Goal: Navigation & Orientation: Find specific page/section

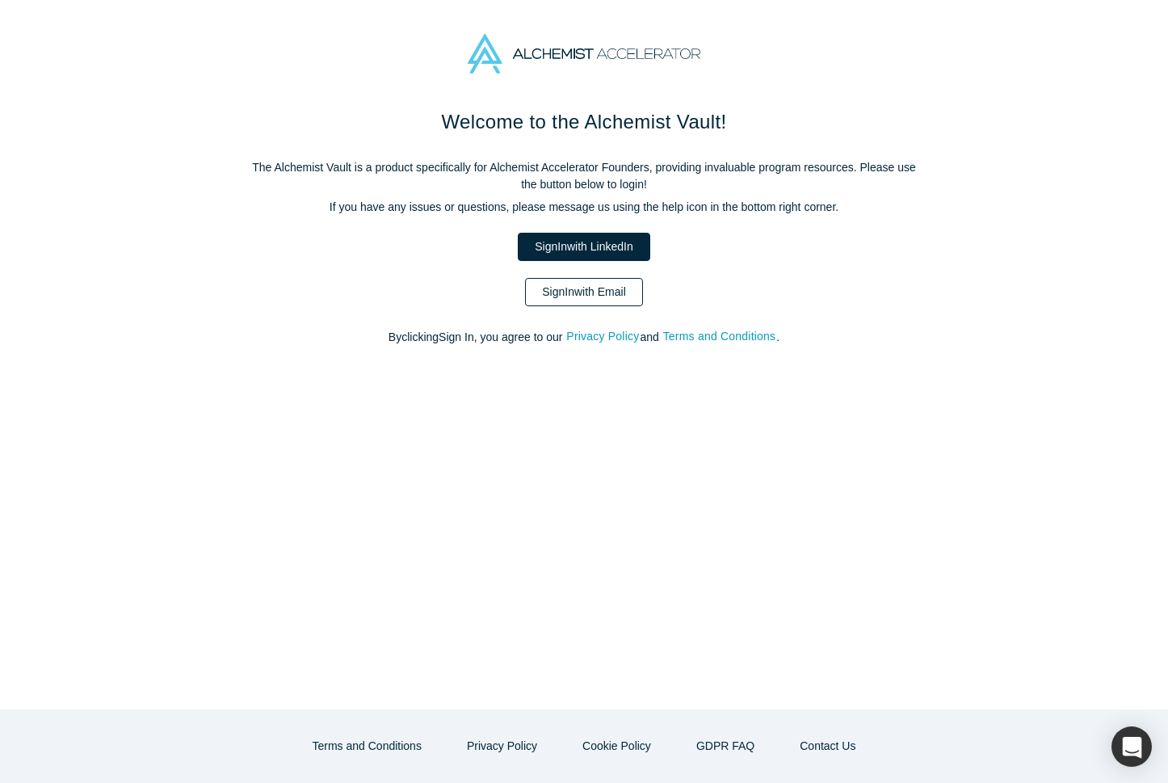
click at [582, 296] on link "Sign In with Email" at bounding box center [584, 292] width 118 height 28
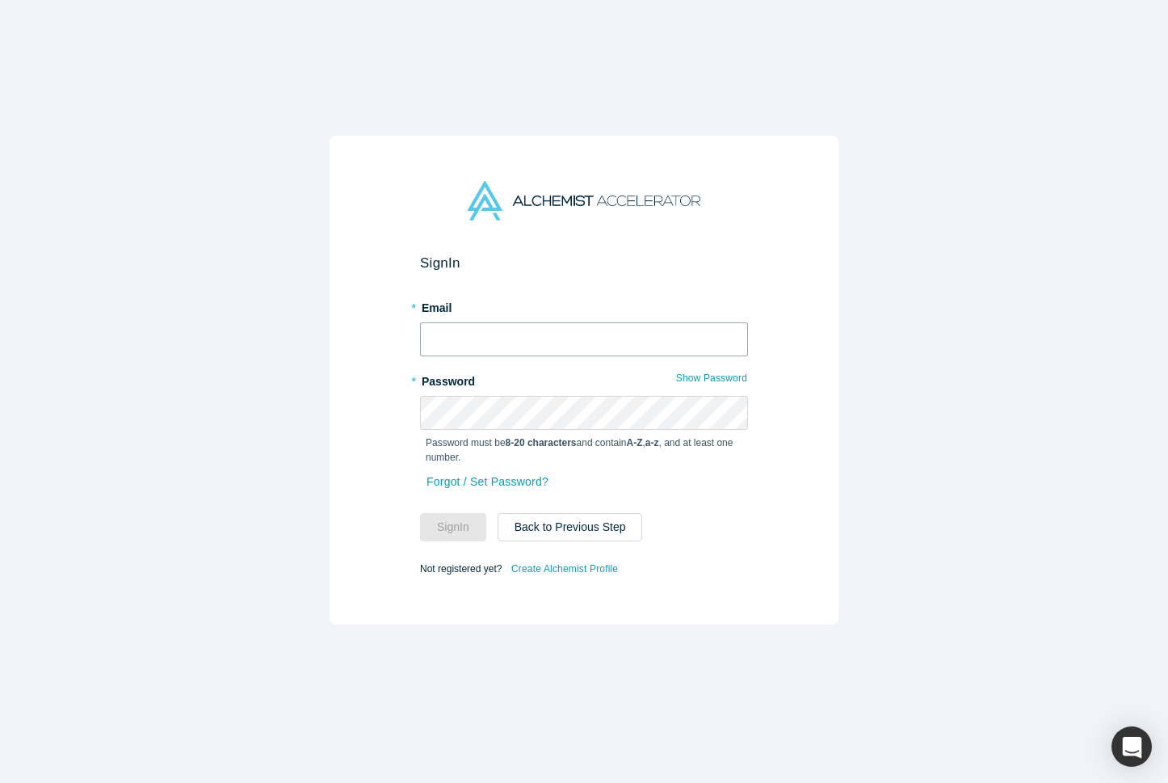
click at [485, 338] on input "text" at bounding box center [584, 339] width 328 height 34
click at [503, 339] on input "text" at bounding box center [584, 339] width 328 height 34
type input "[EMAIL_ADDRESS][DOMAIN_NAME]"
click at [731, 380] on button "Show Password" at bounding box center [711, 378] width 73 height 21
click at [457, 523] on button "Sign In" at bounding box center [453, 527] width 66 height 28
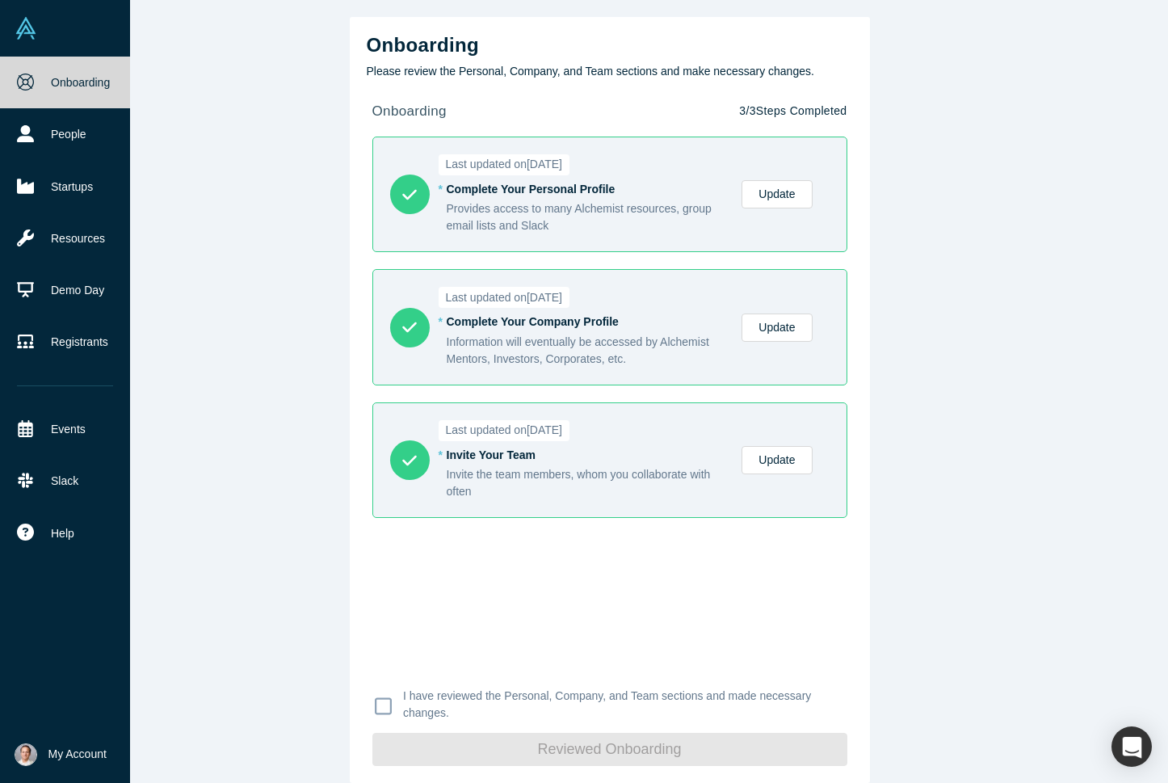
click at [61, 748] on span "My Account" at bounding box center [77, 754] width 58 height 17
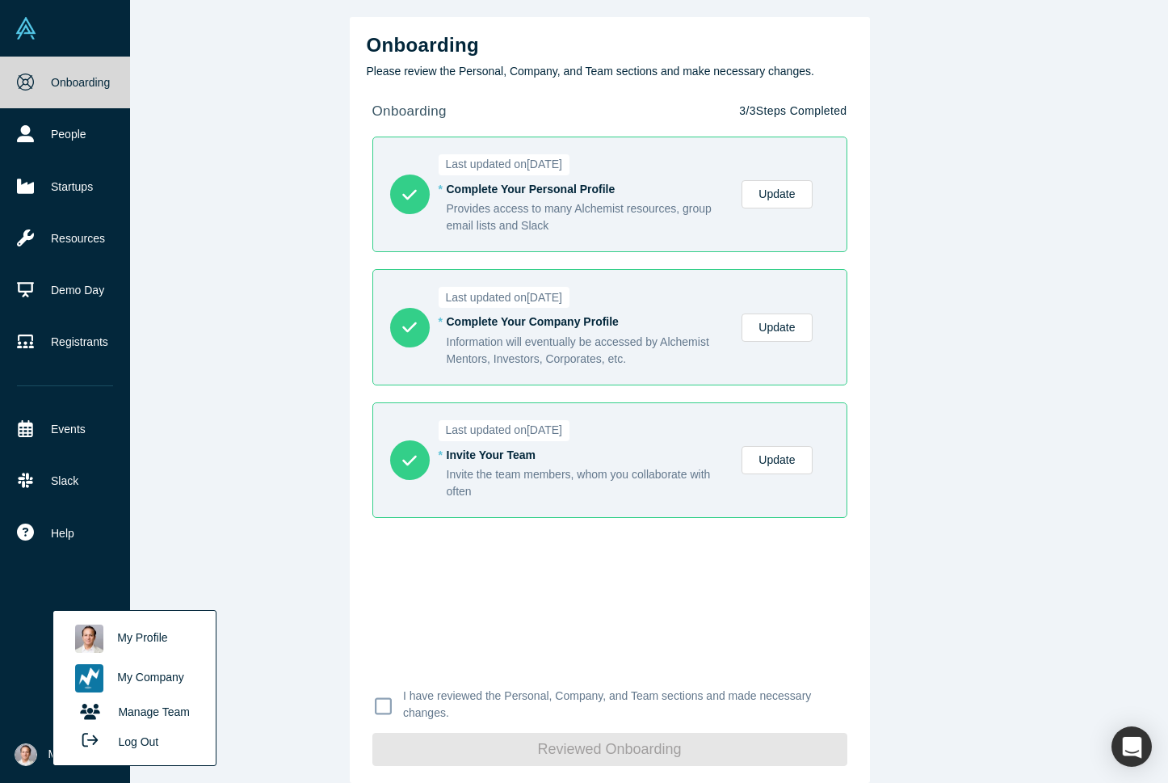
click at [147, 635] on link "My Profile" at bounding box center [134, 639] width 134 height 40
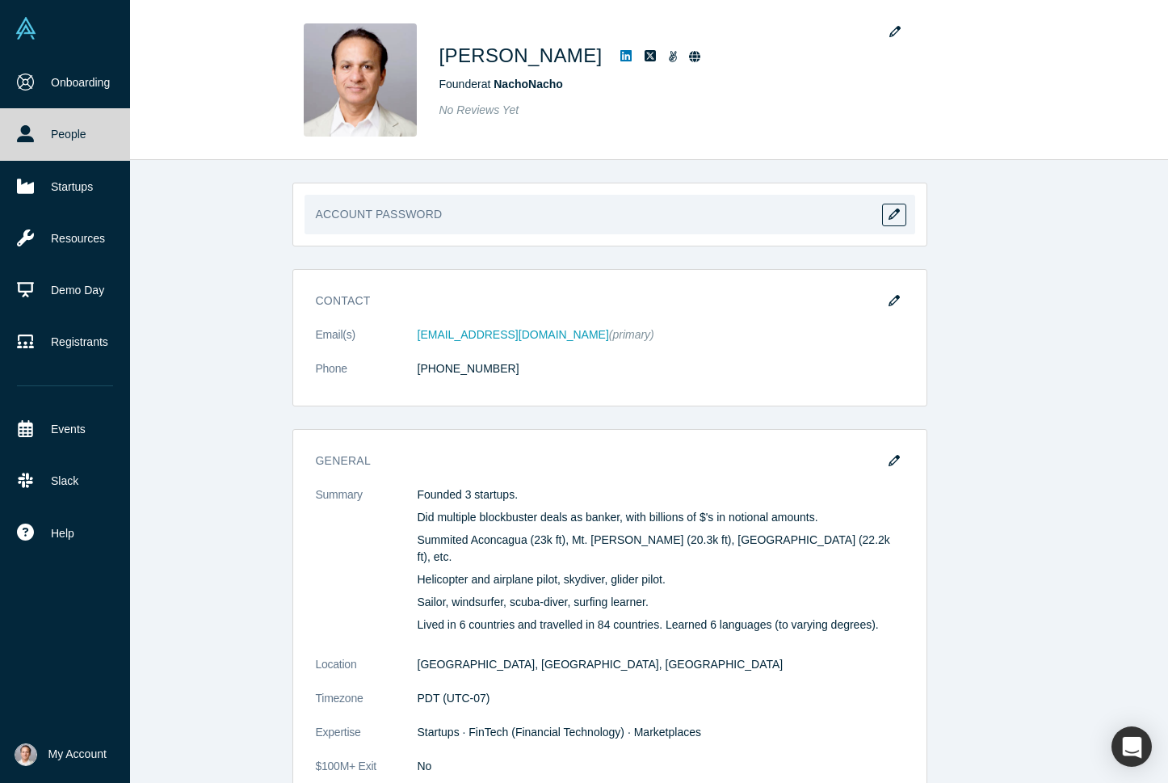
scroll to position [1, 0]
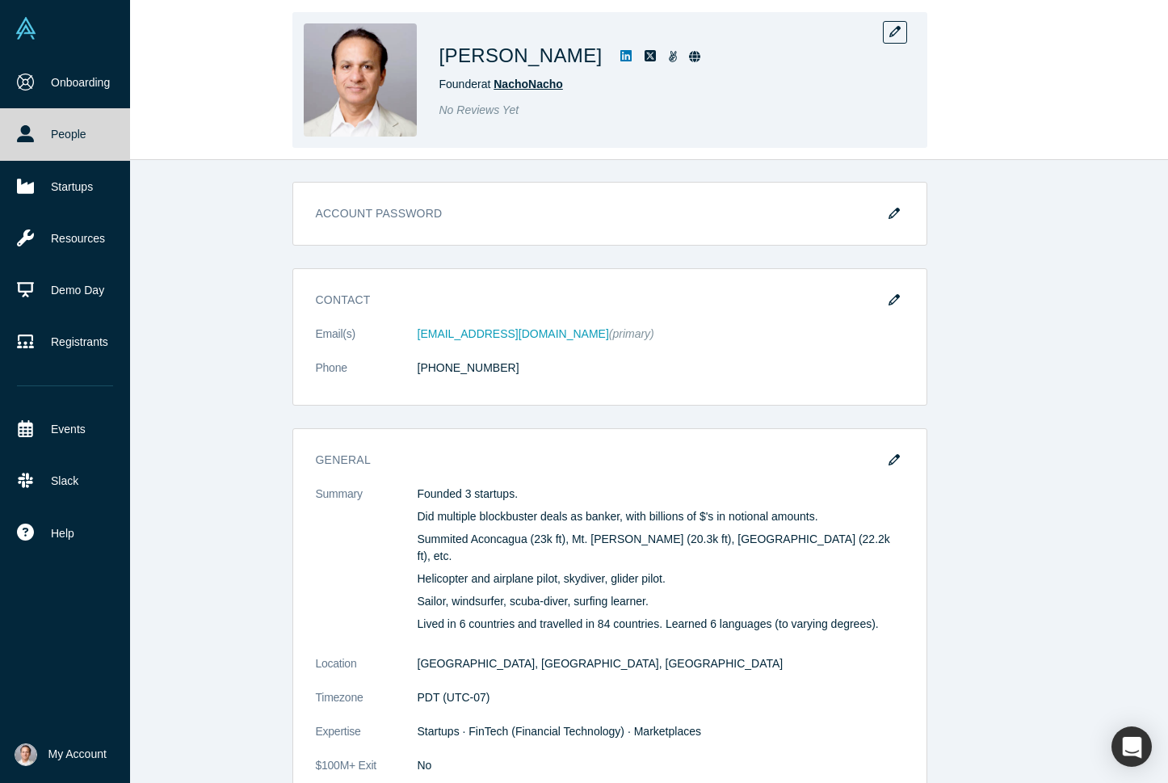
click at [538, 80] on span "NachoNacho" at bounding box center [528, 84] width 69 height 13
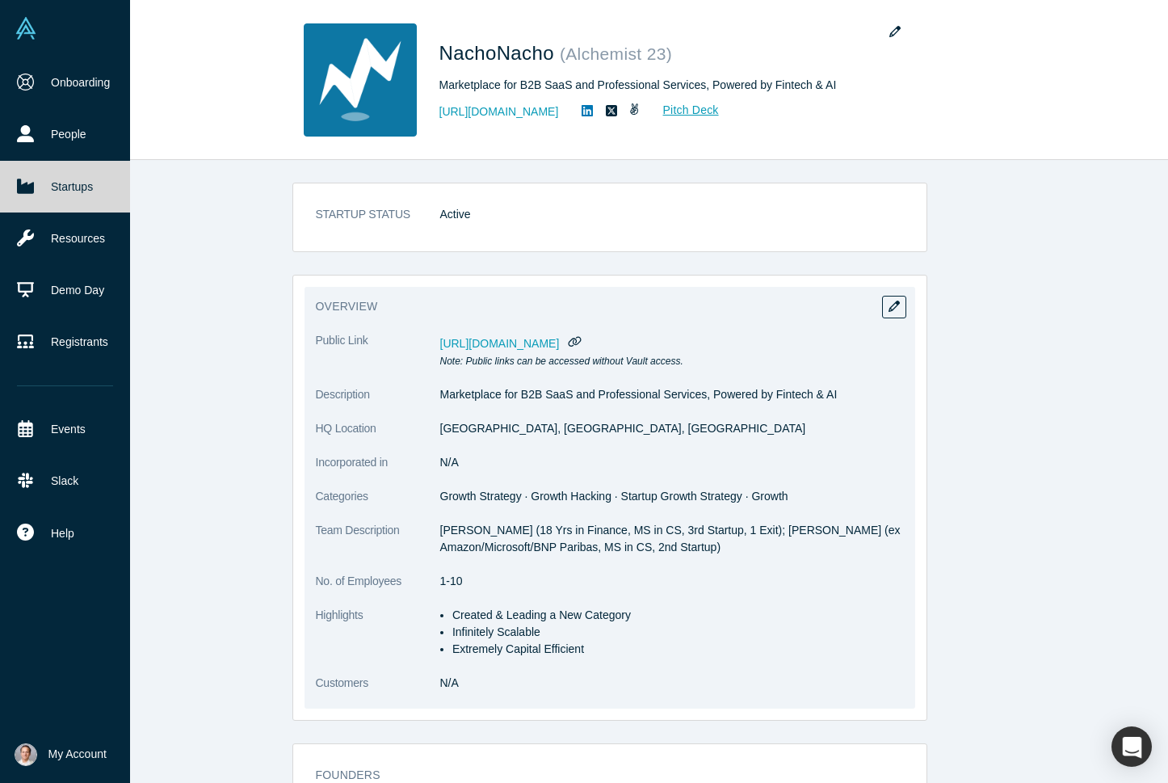
scroll to position [554, 0]
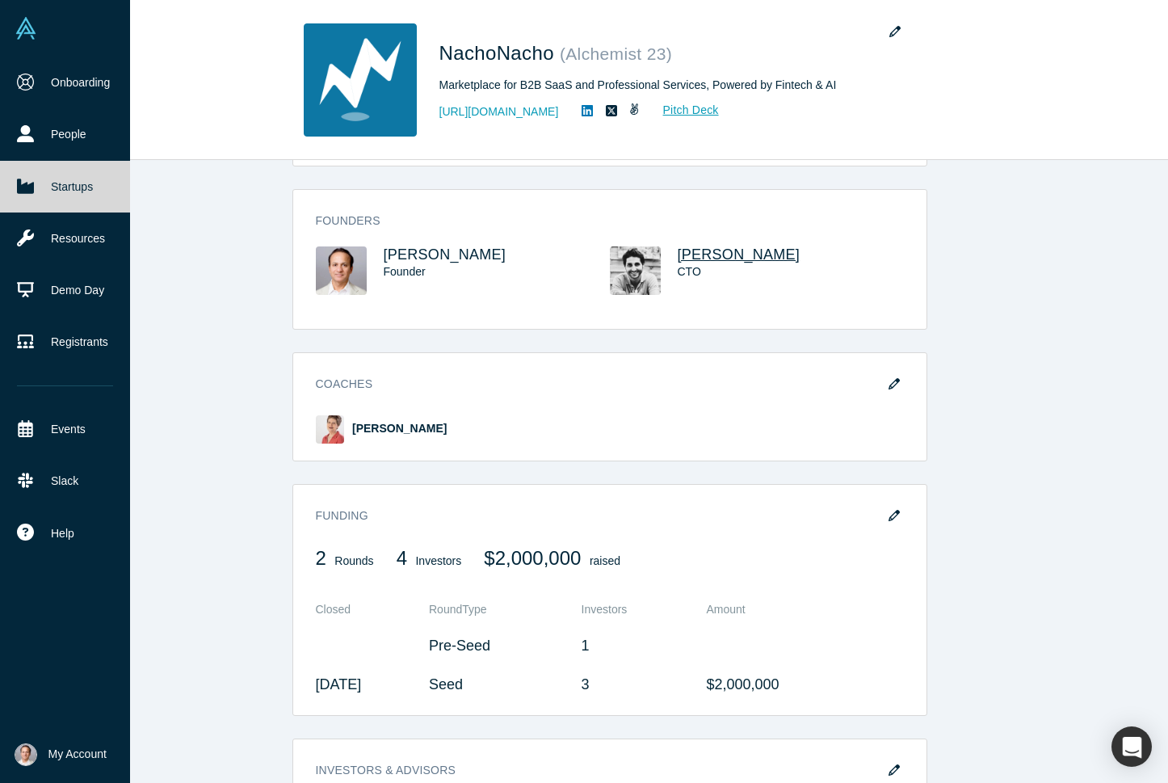
click at [695, 253] on span "[PERSON_NAME]" at bounding box center [739, 254] width 123 height 16
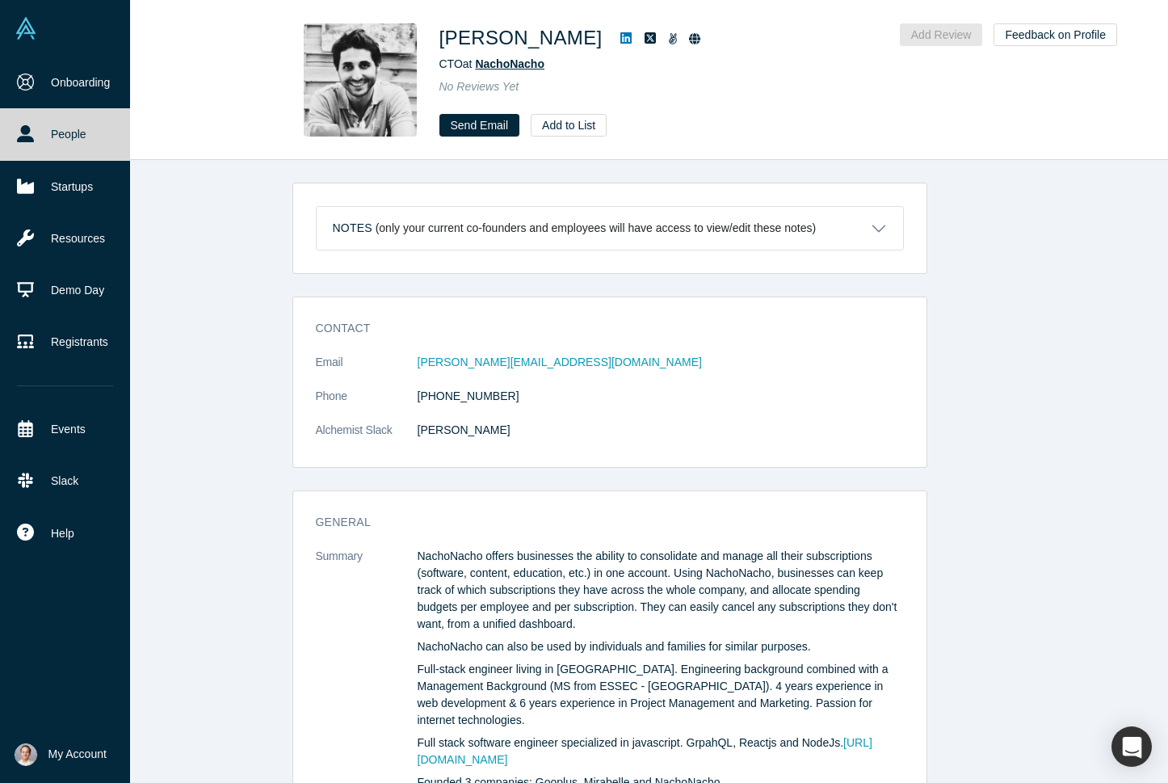
click at [493, 62] on span "NachoNacho" at bounding box center [509, 63] width 69 height 13
